Goal: Find specific page/section: Find specific page/section

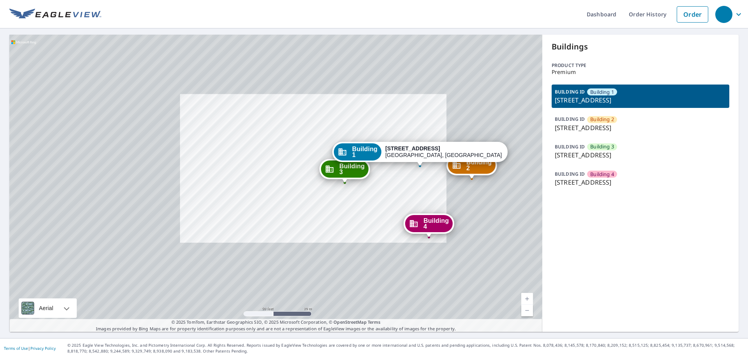
drag, startPoint x: 394, startPoint y: 165, endPoint x: 316, endPoint y: 158, distance: 77.5
click at [332, 160] on div "Building 1 1312 3rd St E West Fargo, ND 58078" at bounding box center [419, 154] width 175 height 24
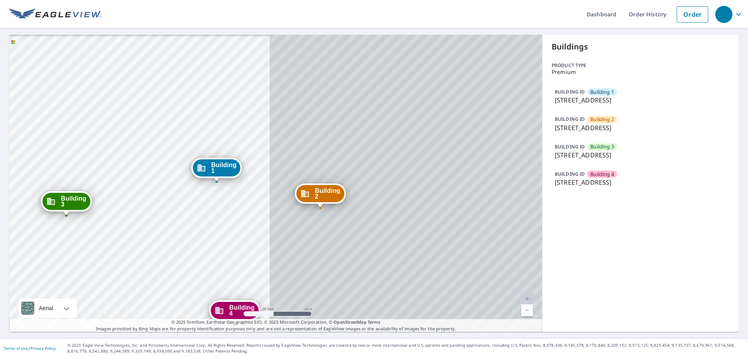
click at [307, 161] on div "Building 2 1312 3rd Street East West Fargo, ND 58078 Building 3 1312 3rd Street…" at bounding box center [275, 183] width 533 height 297
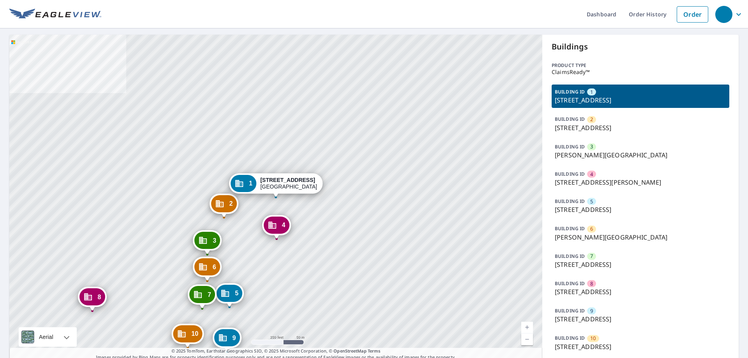
drag, startPoint x: 303, startPoint y: 209, endPoint x: 323, endPoint y: 182, distance: 34.1
click at [323, 182] on div "2 2198 Bonn St Wichita, KS 67213 3 Everett St Wichita, KS 67213 4 512 S Hiram S…" at bounding box center [275, 198] width 533 height 326
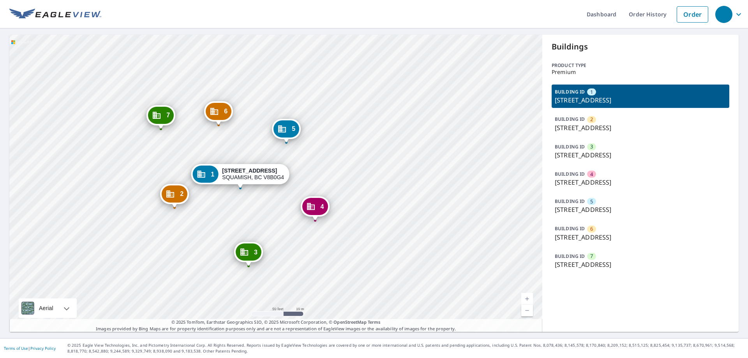
drag, startPoint x: 320, startPoint y: 153, endPoint x: 343, endPoint y: 129, distance: 33.4
click at [343, 129] on div "2 41450 GOVERNMENT RD SQUAMISH, BC V8B0G4 3 41446 GOVERNMENT RD SQUAMISH, BC V8…" at bounding box center [275, 183] width 533 height 297
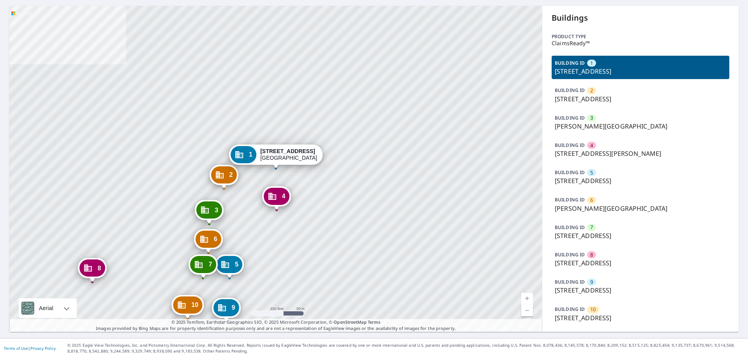
scroll to position [31, 0]
click at [593, 253] on span "8" at bounding box center [591, 254] width 3 height 7
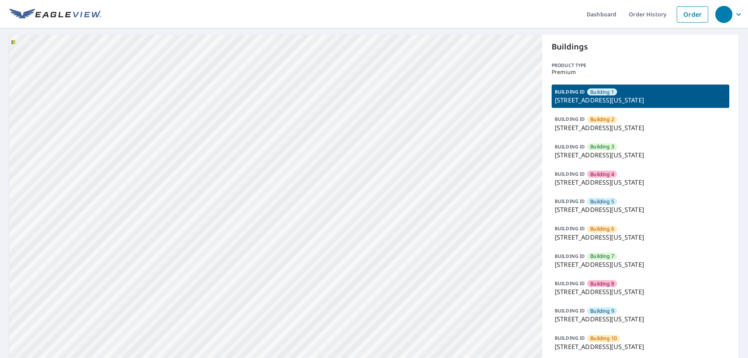
click at [362, 96] on div "Building [GEOGRAPHIC_DATA][STREET_ADDRESS][US_STATE] [GEOGRAPHIC_DATA][STREET_A…" at bounding box center [275, 321] width 533 height 573
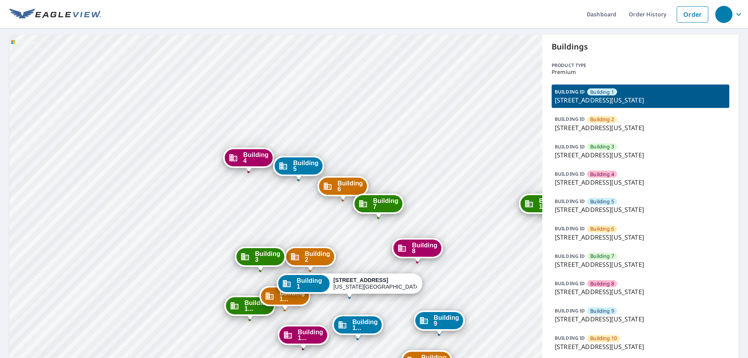
click at [369, 134] on div "Building [GEOGRAPHIC_DATA][STREET_ADDRESS][US_STATE] [GEOGRAPHIC_DATA][STREET_A…" at bounding box center [275, 321] width 533 height 573
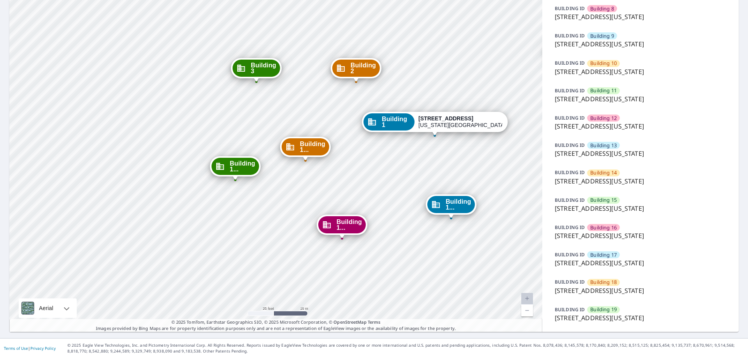
scroll to position [279, 0]
click at [620, 282] on div "Building 18" at bounding box center [603, 282] width 33 height 7
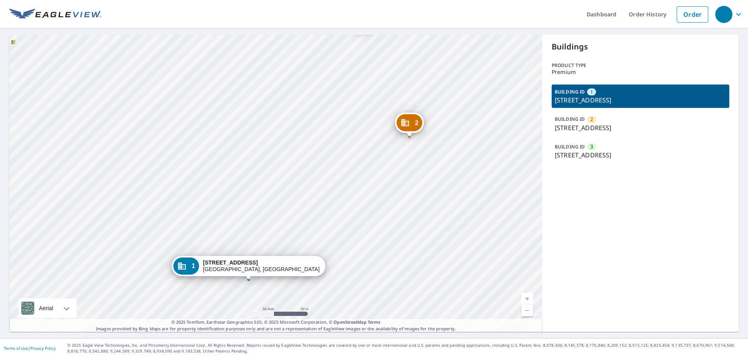
click at [363, 190] on div "2 196 N Trooper Rd Eagleville, PA 19403 3 196 N Trooper Rd West Norriton, PA 19…" at bounding box center [275, 183] width 533 height 297
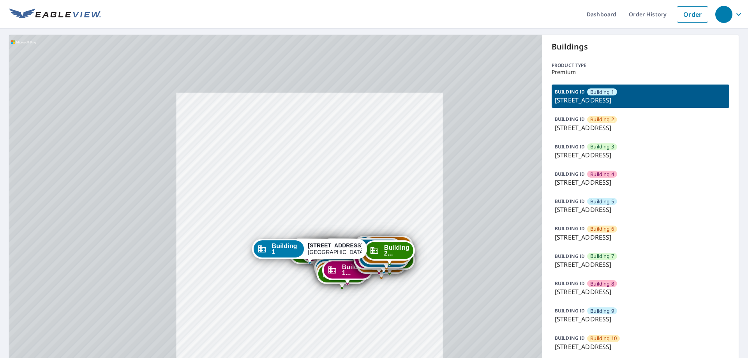
drag, startPoint x: 340, startPoint y: 247, endPoint x: 345, endPoint y: 196, distance: 50.9
click at [345, 242] on strong "9605 Park Drive" at bounding box center [335, 245] width 55 height 6
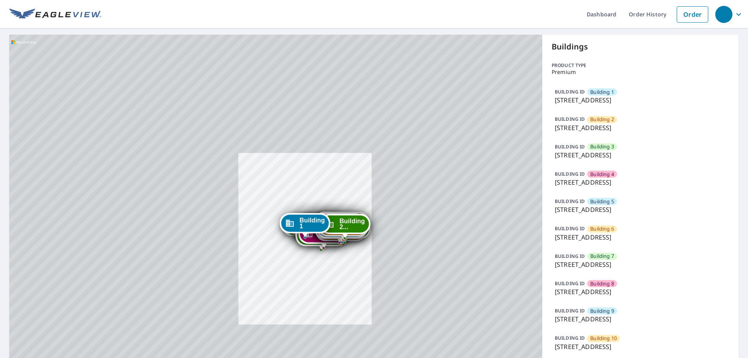
drag, startPoint x: 338, startPoint y: 196, endPoint x: 316, endPoint y: 254, distance: 61.8
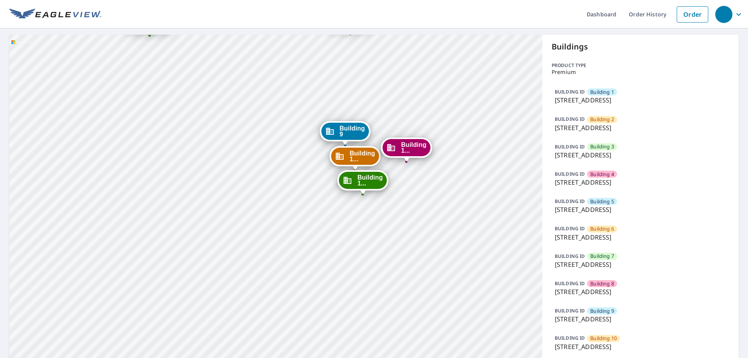
click at [608, 315] on span "Building 9" at bounding box center [602, 311] width 24 height 7
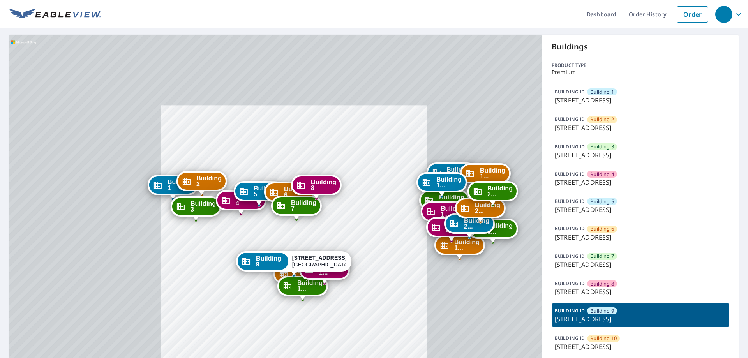
drag, startPoint x: 271, startPoint y: 142, endPoint x: 283, endPoint y: 149, distance: 13.4
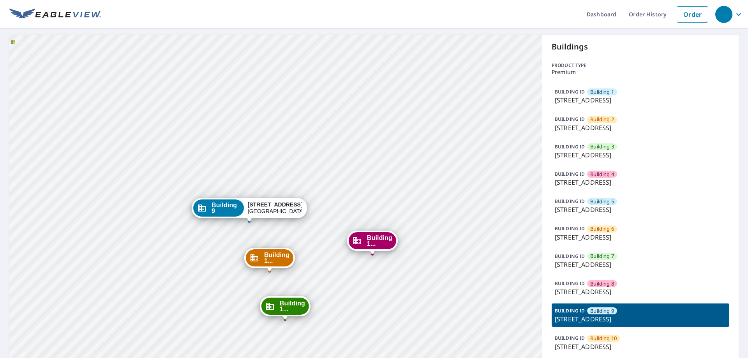
drag, startPoint x: 264, startPoint y: 219, endPoint x: 264, endPoint y: 204, distance: 14.4
click at [264, 209] on div "Building 9 9605 Park Drive Omaha, NE 68127" at bounding box center [249, 210] width 115 height 24
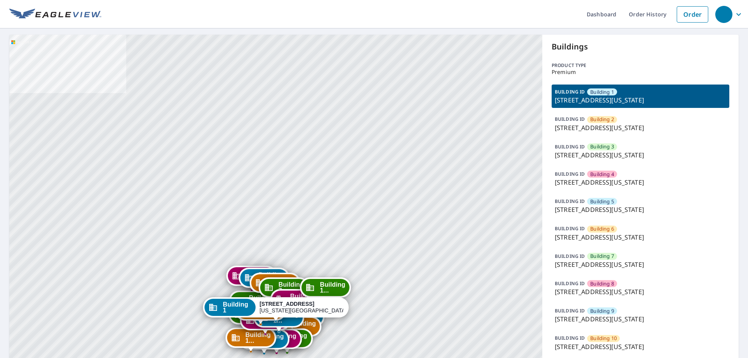
drag, startPoint x: 311, startPoint y: 209, endPoint x: 293, endPoint y: 248, distance: 43.5
click at [317, 118] on div "Building [GEOGRAPHIC_DATA][STREET_ADDRESS][US_STATE] [GEOGRAPHIC_DATA][STREET_A…" at bounding box center [275, 321] width 533 height 573
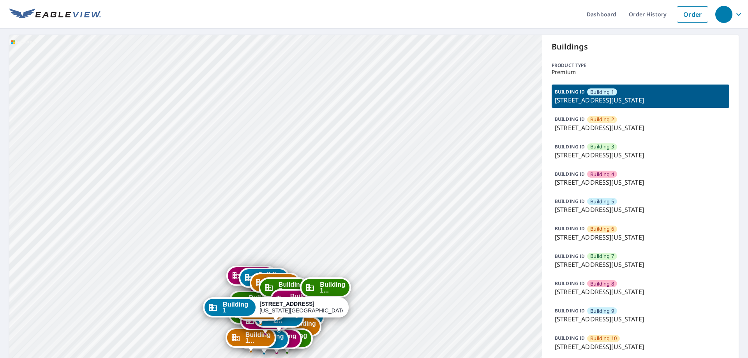
drag, startPoint x: 282, startPoint y: 121, endPoint x: 283, endPoint y: 58, distance: 62.8
click at [283, 92] on div "Building [GEOGRAPHIC_DATA][STREET_ADDRESS][US_STATE] [GEOGRAPHIC_DATA][STREET_A…" at bounding box center [275, 321] width 533 height 573
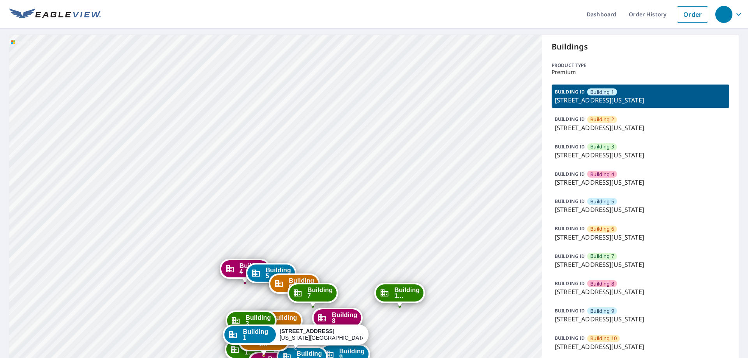
drag, startPoint x: 272, startPoint y: 175, endPoint x: 272, endPoint y: 91, distance: 84.6
click at [272, 91] on div "Building [GEOGRAPHIC_DATA][STREET_ADDRESS][US_STATE] [GEOGRAPHIC_DATA][STREET_A…" at bounding box center [275, 321] width 533 height 573
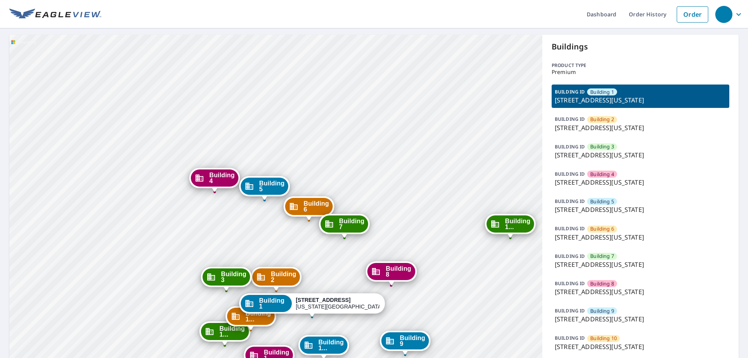
drag, startPoint x: 291, startPoint y: 170, endPoint x: 297, endPoint y: 121, distance: 48.8
click at [297, 121] on div "Building 2 5951 North London Avenue Kansas City, MO 64151 Building 3 5951 North…" at bounding box center [275, 321] width 533 height 573
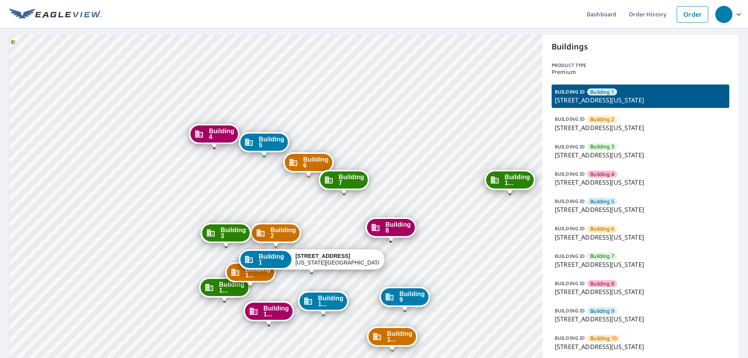
drag, startPoint x: 297, startPoint y: 169, endPoint x: 293, endPoint y: 144, distance: 25.7
click at [294, 152] on div "Building 6 5951 North London Avenue Kansas City, MO 64151" at bounding box center [308, 162] width 51 height 20
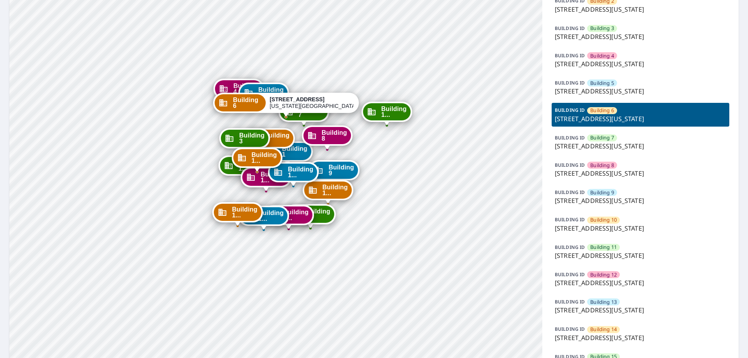
scroll to position [133, 0]
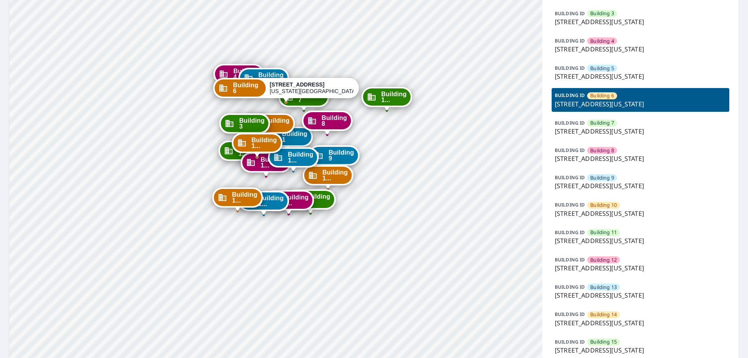
click at [614, 213] on p "5951 North London Avenue, Kansas City, MO, 64151" at bounding box center [640, 213] width 171 height 9
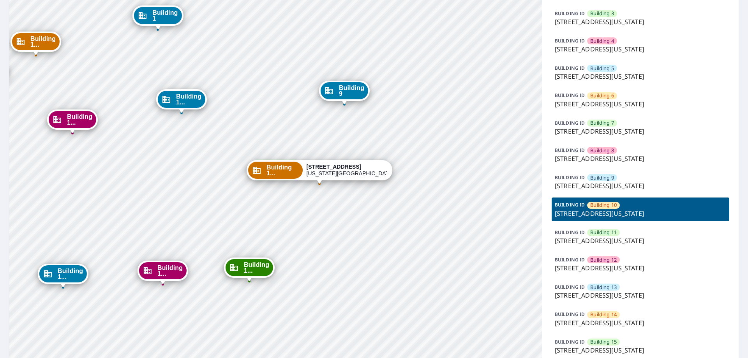
click at [568, 180] on p "BUILDING ID" at bounding box center [570, 177] width 30 height 7
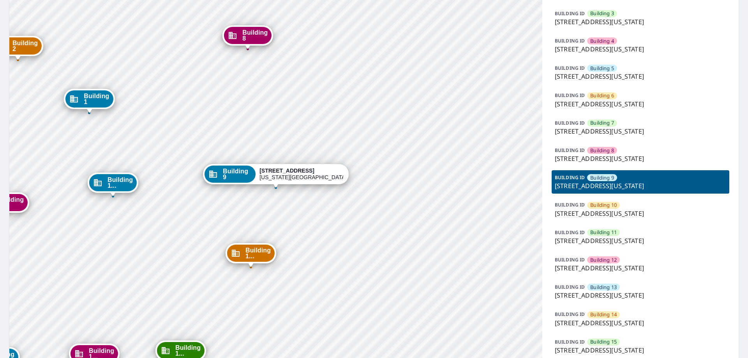
click at [585, 236] on div "BUILDING ID Building 11 5951 North London Avenue, Kansas City, MO, 64151" at bounding box center [641, 236] width 178 height 23
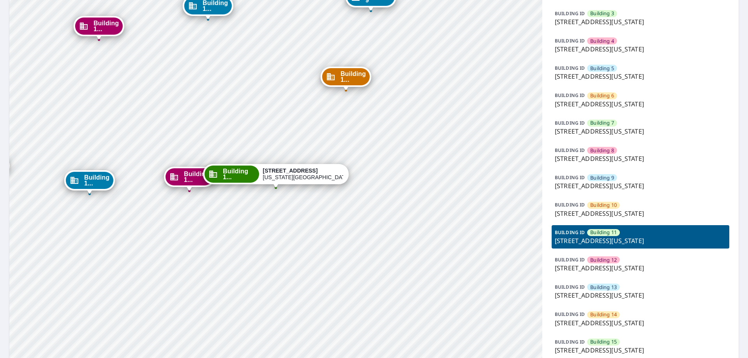
click at [603, 123] on span "Building 7" at bounding box center [602, 122] width 24 height 7
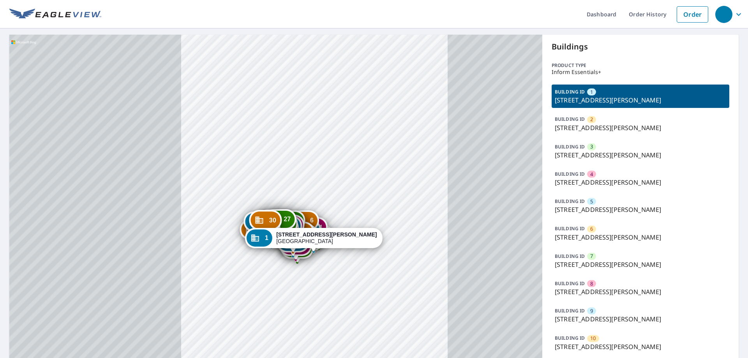
drag, startPoint x: 331, startPoint y: 221, endPoint x: 340, endPoint y: 136, distance: 85.8
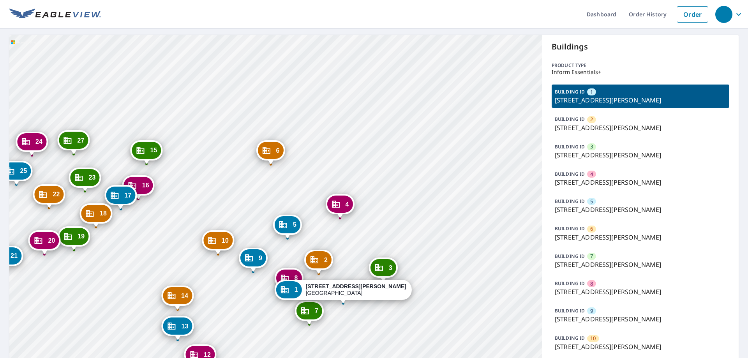
drag, startPoint x: 278, startPoint y: 232, endPoint x: 329, endPoint y: 160, distance: 88.6
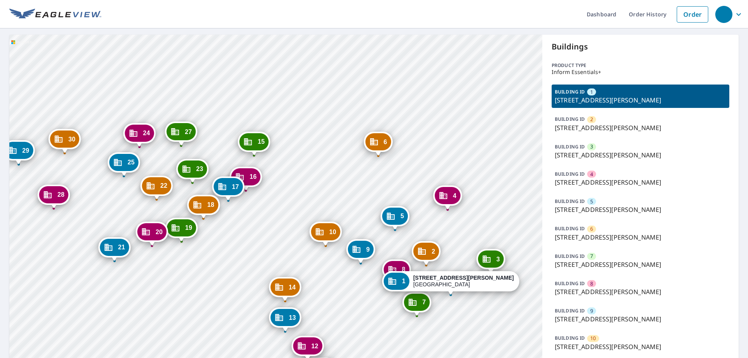
click at [586, 120] on div "BUILDING ID 2 1260 John St, Salinas, CA, 93905" at bounding box center [641, 123] width 178 height 23
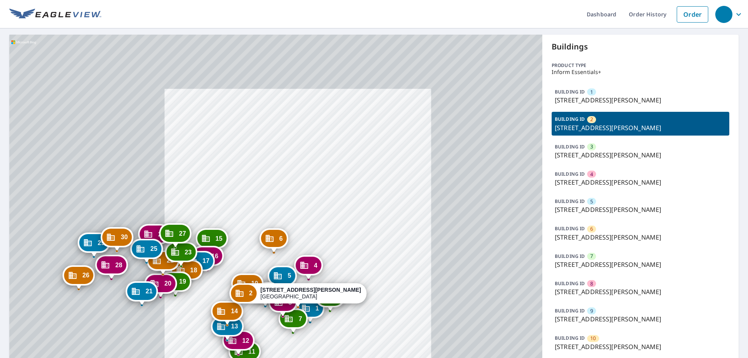
drag, startPoint x: 324, startPoint y: 159, endPoint x: 346, endPoint y: 143, distance: 26.8
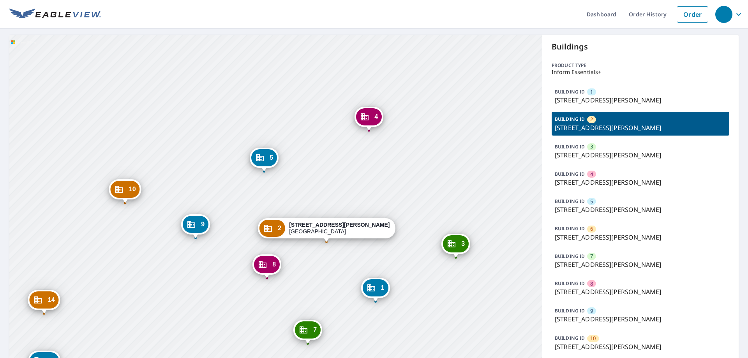
drag, startPoint x: 324, startPoint y: 255, endPoint x: 332, endPoint y: 230, distance: 26.4
click at [332, 230] on div "2 1260 John St Salinas, CA 93905" at bounding box center [326, 228] width 137 height 20
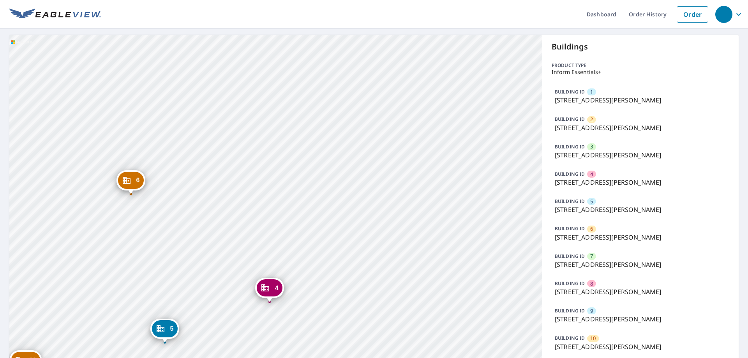
drag, startPoint x: 306, startPoint y: 308, endPoint x: 357, endPoint y: 207, distance: 112.4
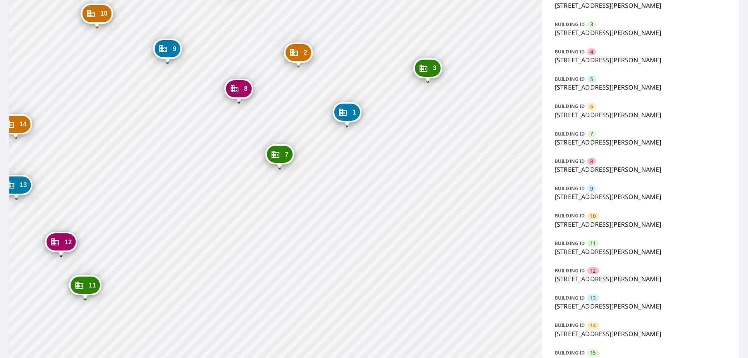
scroll to position [133, 0]
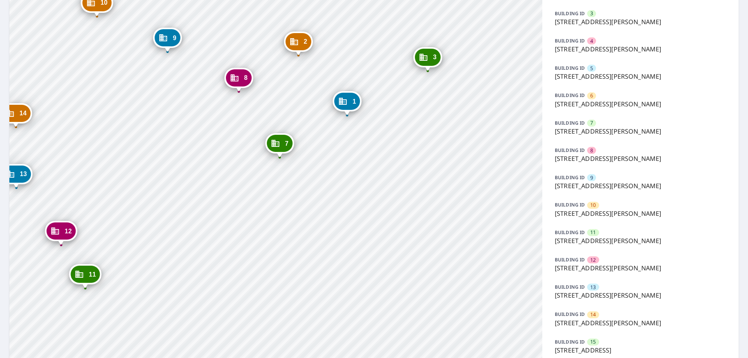
click at [589, 216] on p "7 John Cir, Salinas, CA, 93905" at bounding box center [640, 213] width 171 height 9
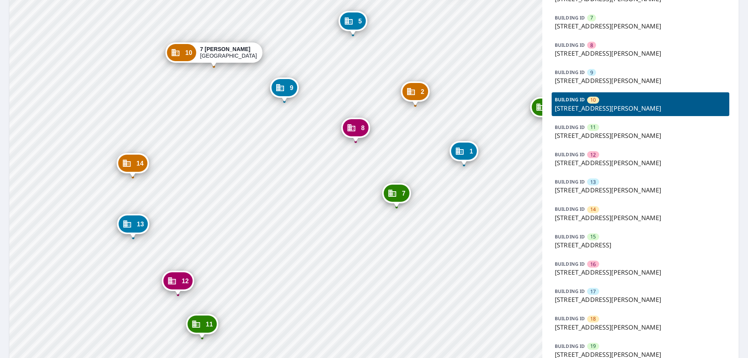
scroll to position [267, 0]
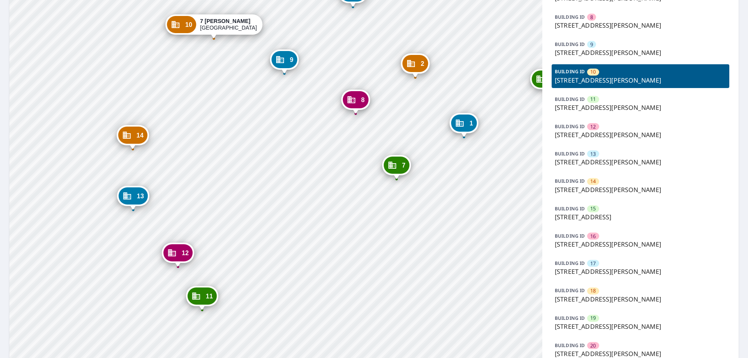
click at [590, 267] on span "17" at bounding box center [592, 263] width 5 height 7
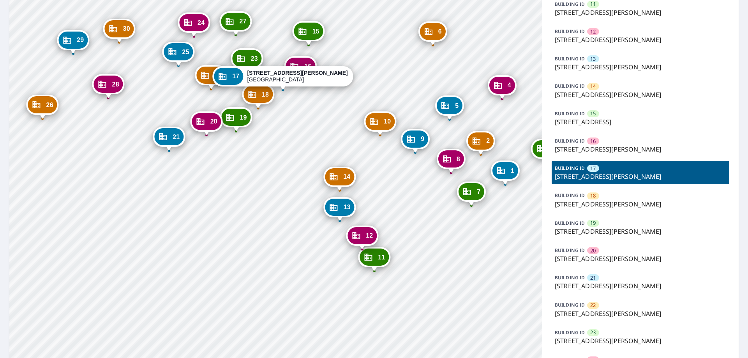
scroll to position [400, 0]
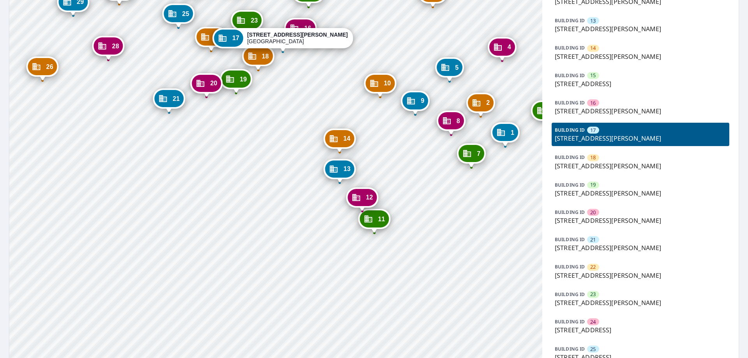
click at [603, 193] on p "1219 John St, Salinas, CA, 93905" at bounding box center [640, 193] width 171 height 9
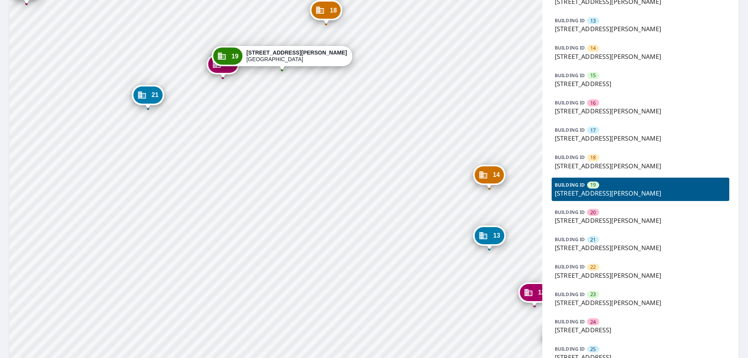
scroll to position [489, 0]
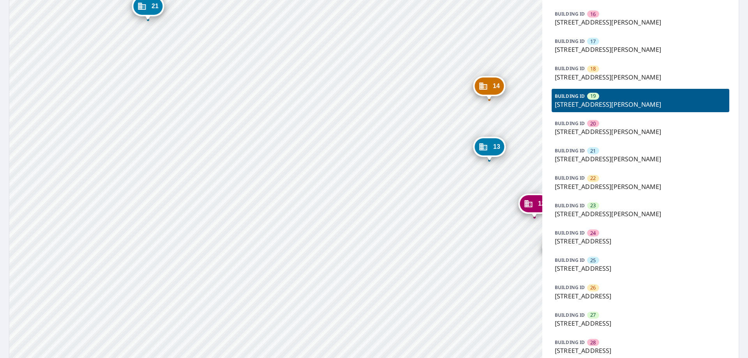
click at [592, 237] on span "24" at bounding box center [592, 233] width 5 height 7
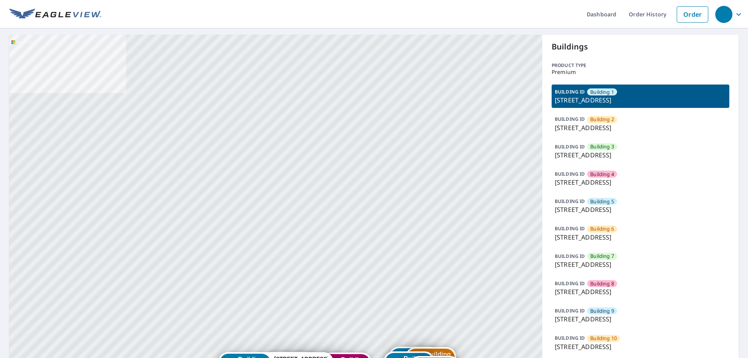
drag, startPoint x: 277, startPoint y: 216, endPoint x: 296, endPoint y: 125, distance: 92.4
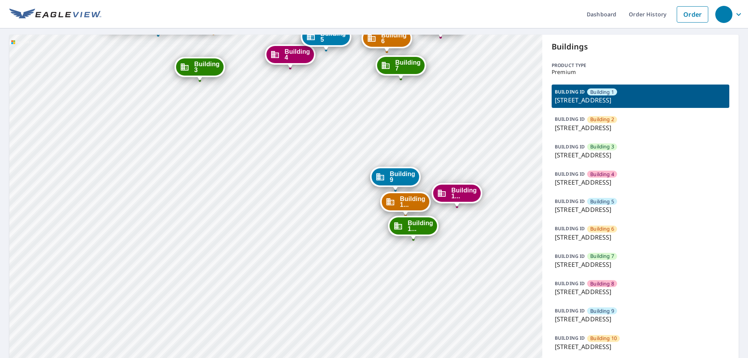
scroll to position [178, 0]
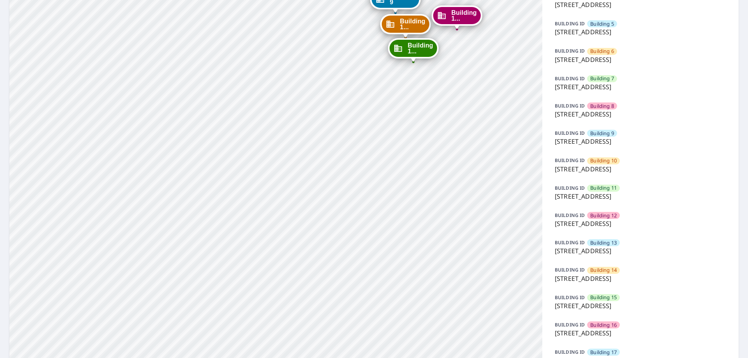
click at [616, 228] on p "9605 Park Drive, Omaha, NE, 68127" at bounding box center [640, 223] width 171 height 9
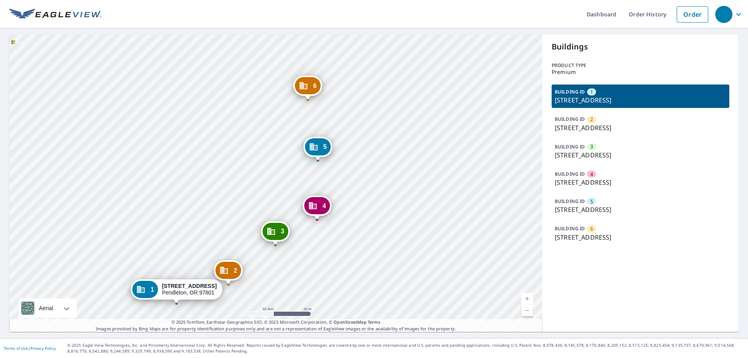
drag, startPoint x: 390, startPoint y: 101, endPoint x: 369, endPoint y: 180, distance: 81.7
click at [376, 196] on div "2 [STREET_ADDRESS] 3 [STREET_ADDRESS] 4 [STREET_ADDRESS] 5 [STREET_ADDRESS] 6 […" at bounding box center [275, 183] width 533 height 297
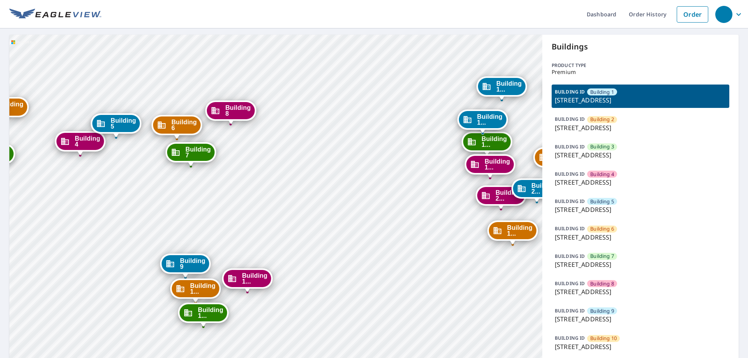
scroll to position [178, 0]
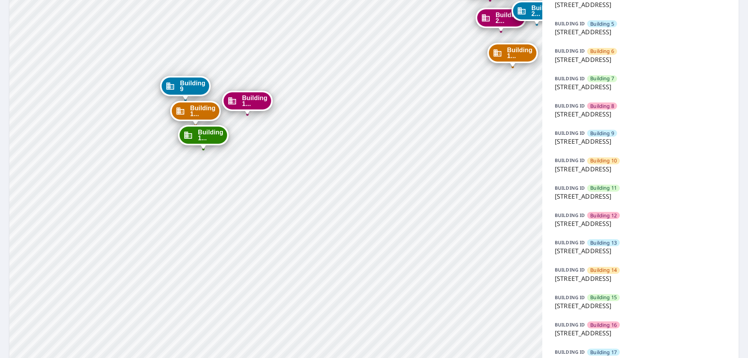
click at [606, 327] on span "Building 16" at bounding box center [603, 325] width 27 height 7
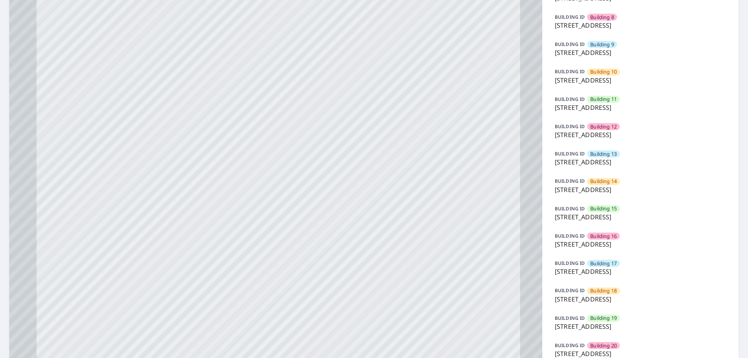
scroll to position [389, 0]
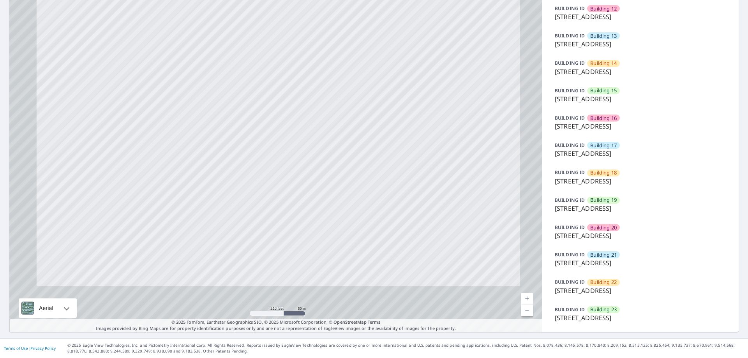
click at [596, 290] on p "9605 Park Drive, Omaha, NE, 68127" at bounding box center [640, 290] width 171 height 9
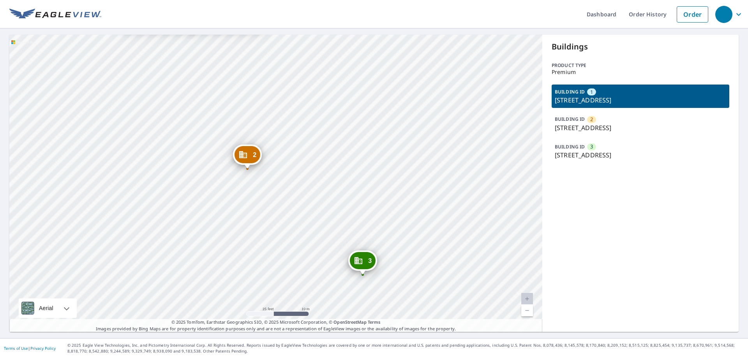
drag, startPoint x: 296, startPoint y: 142, endPoint x: 290, endPoint y: 110, distance: 32.9
click at [291, 121] on div "2 97-103 Plymouth Dr Norwood, MA 02062 3 111 Plymouth Dr Norwood, MA 02062 1 89…" at bounding box center [275, 183] width 533 height 297
